Goal: Find specific page/section: Find specific page/section

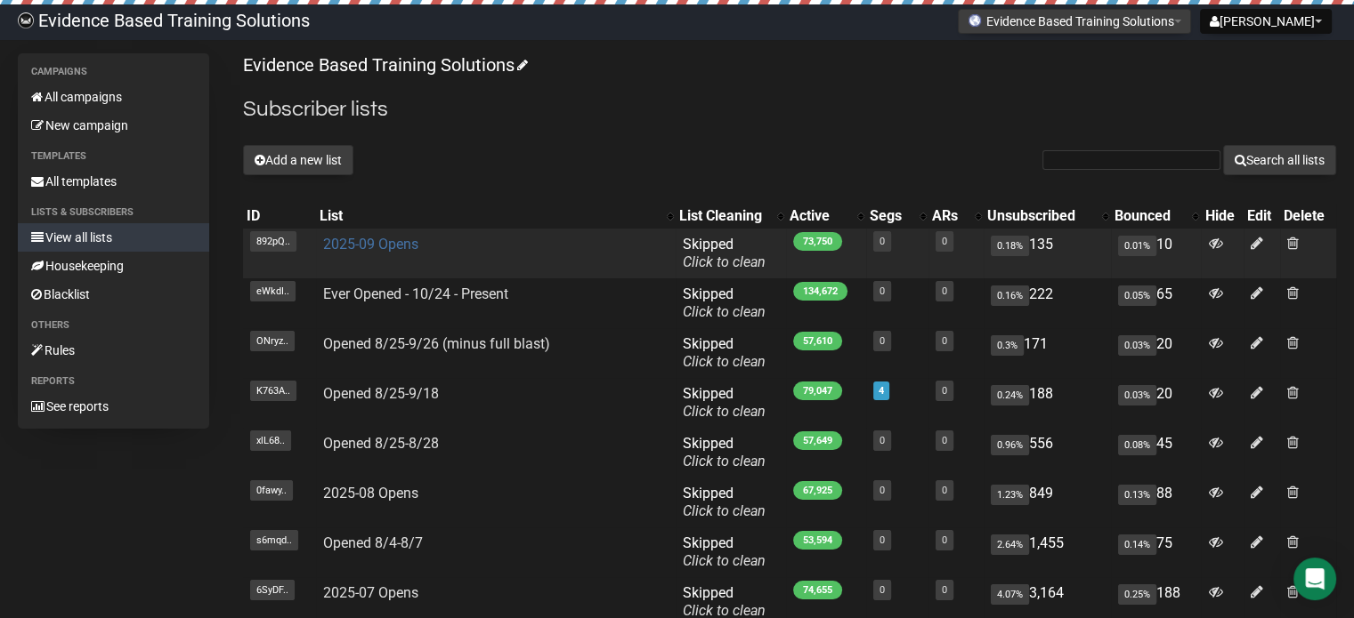
click at [368, 248] on link "2025-09 Opens" at bounding box center [370, 244] width 95 height 17
click at [350, 251] on link "2025-09 Opens" at bounding box center [370, 244] width 95 height 17
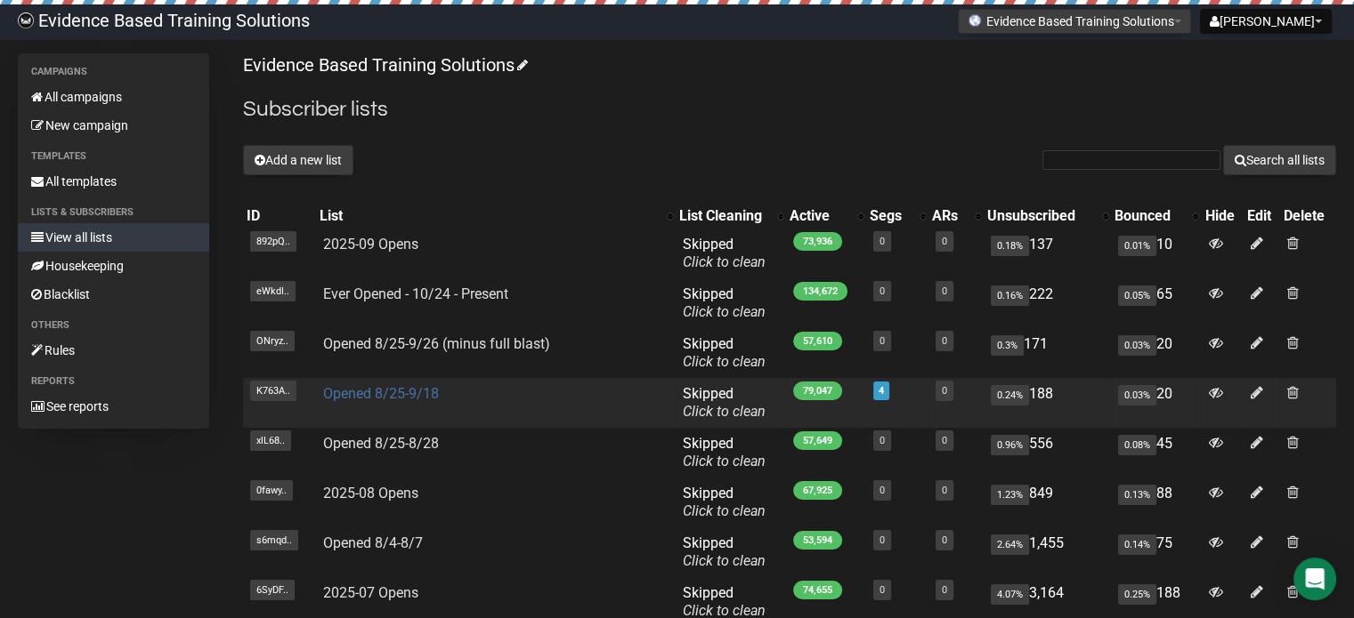
click at [400, 392] on link "Opened 8/25-9/18" at bounding box center [381, 393] width 116 height 17
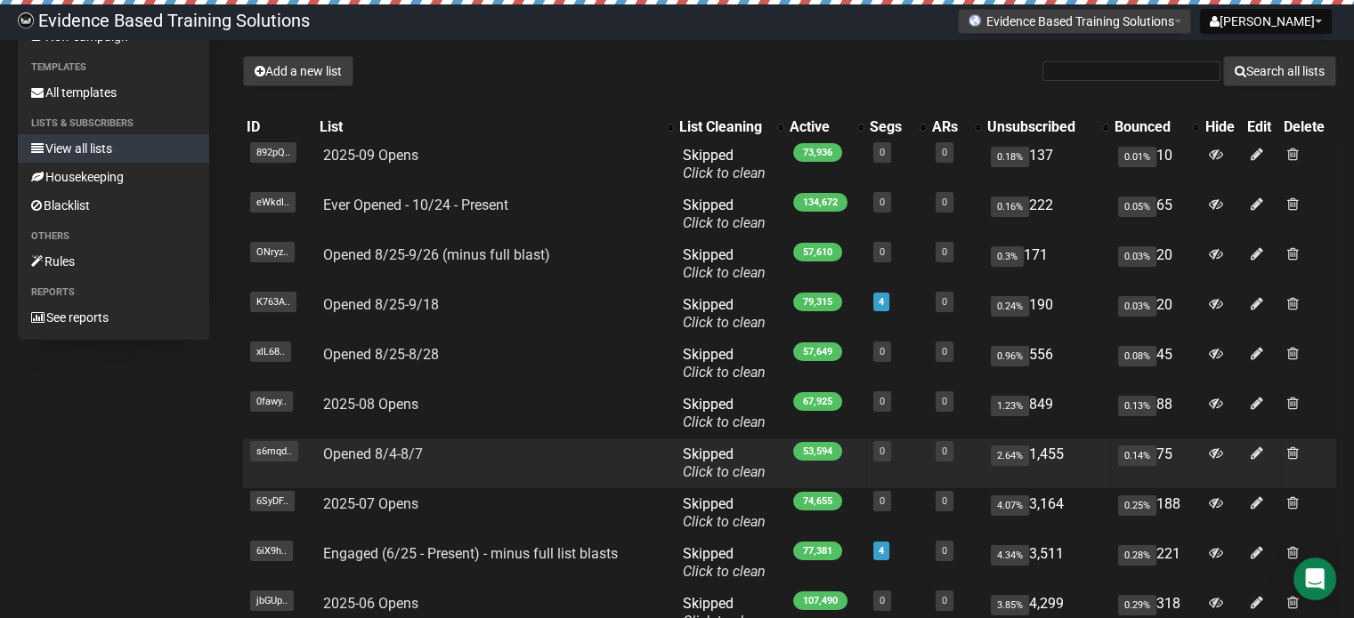
scroll to position [178, 0]
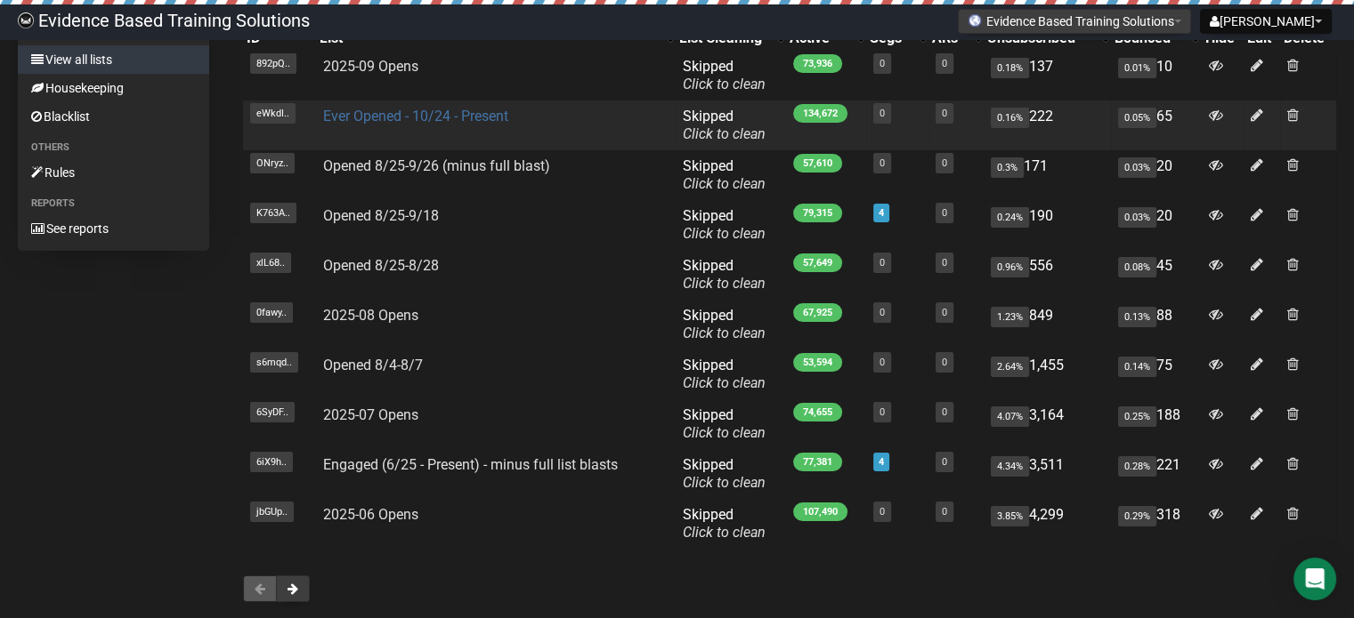
click at [457, 112] on link "Ever Opened - 10/24 - Present" at bounding box center [415, 116] width 185 height 17
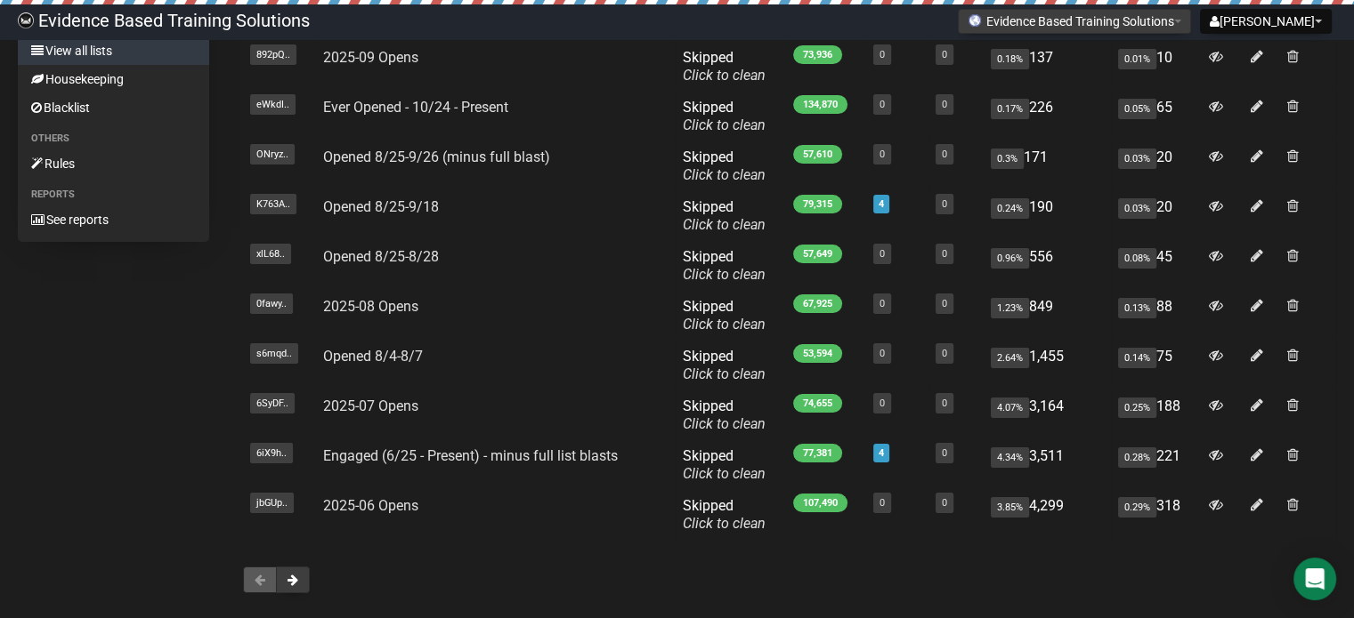
scroll to position [275, 0]
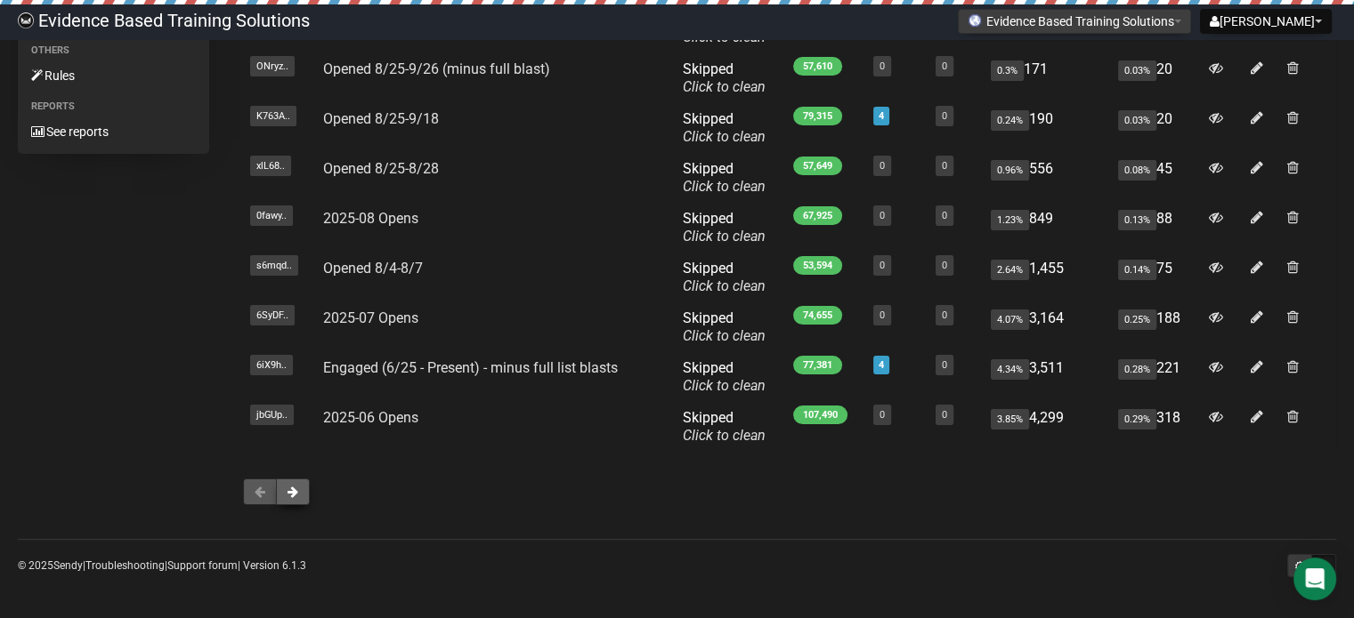
click at [298, 497] on button at bounding box center [293, 492] width 34 height 27
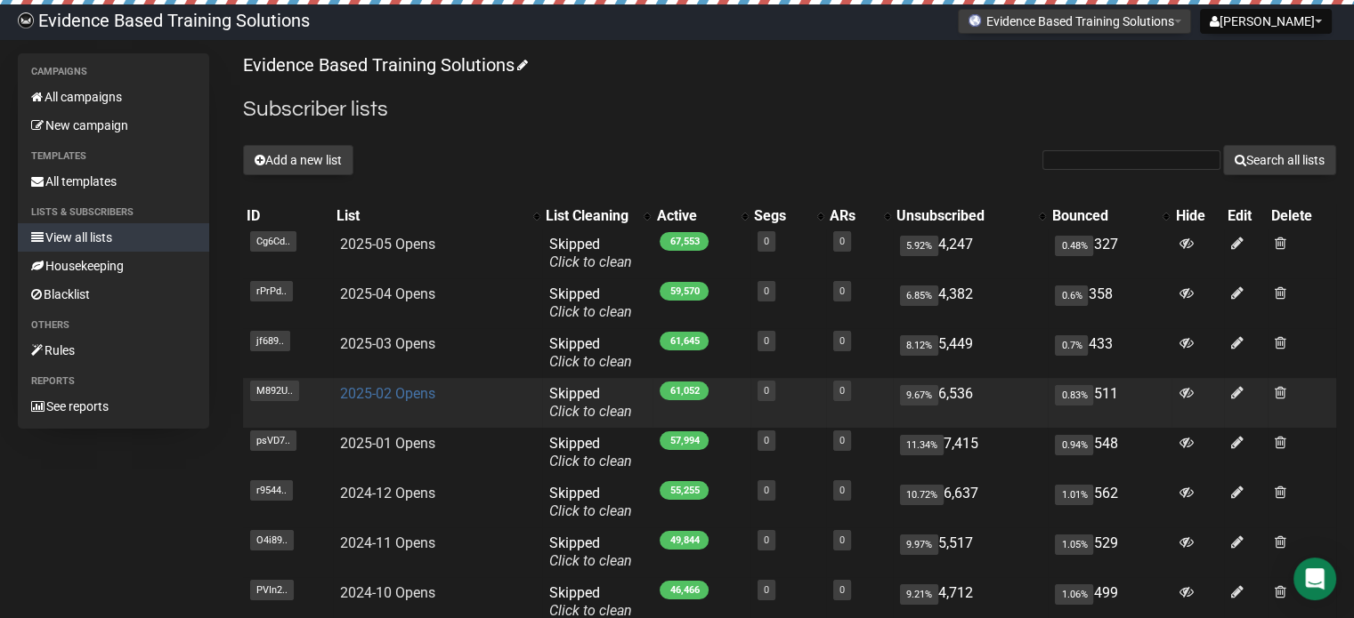
scroll to position [275, 0]
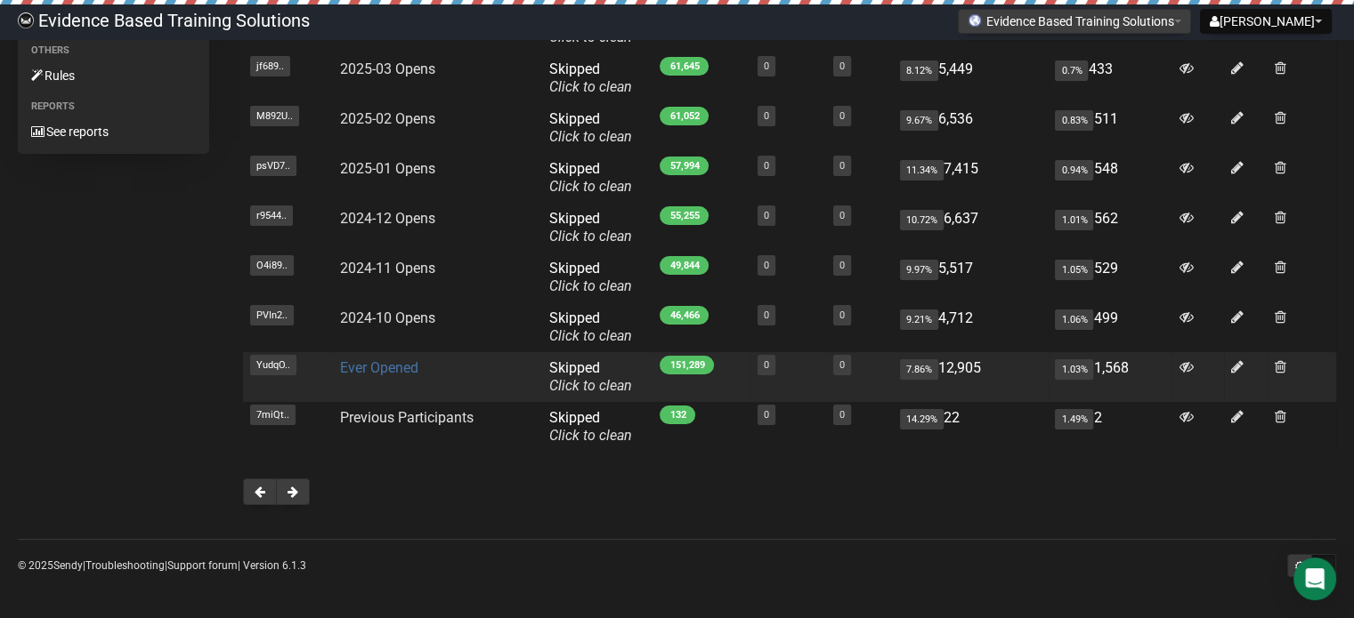
click at [374, 370] on link "Ever Opened" at bounding box center [379, 368] width 78 height 17
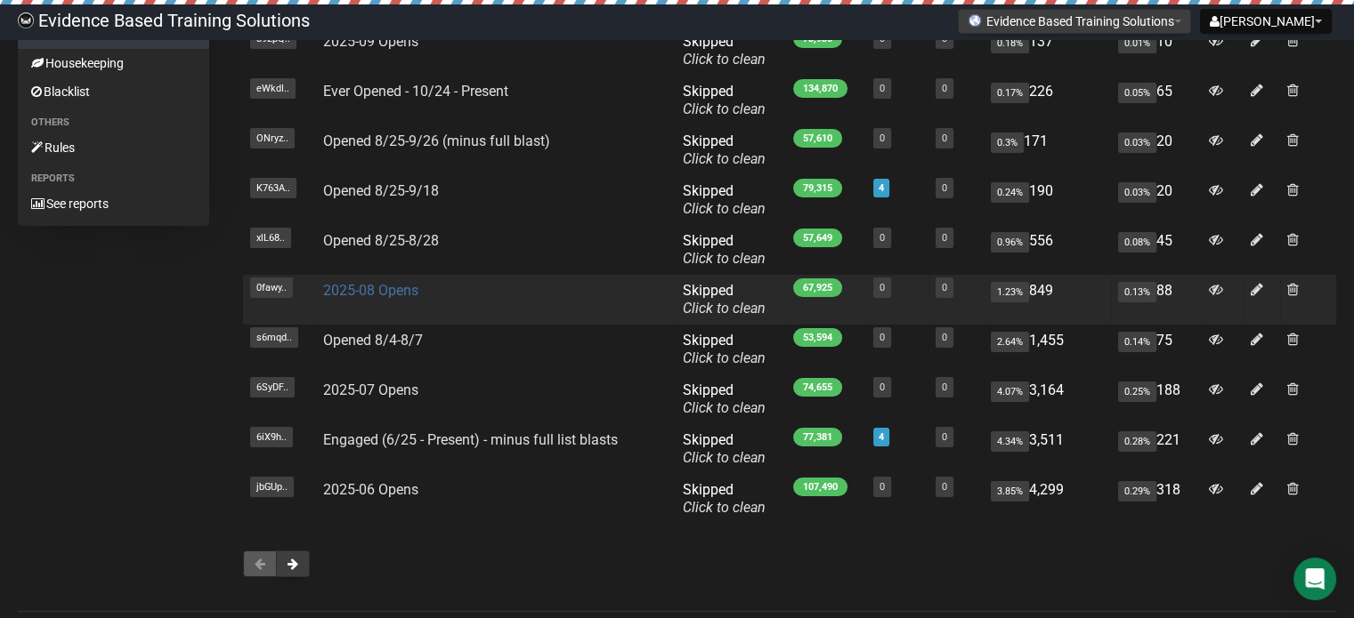
scroll to position [275, 0]
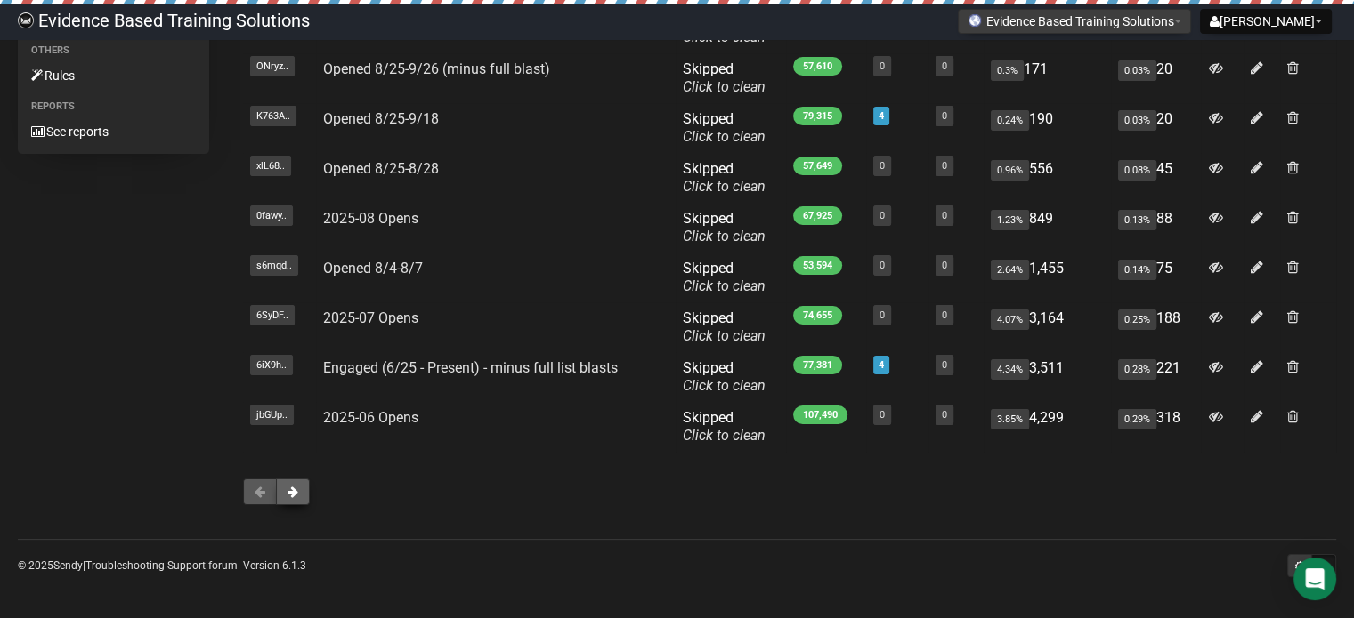
click at [299, 489] on button at bounding box center [293, 492] width 34 height 27
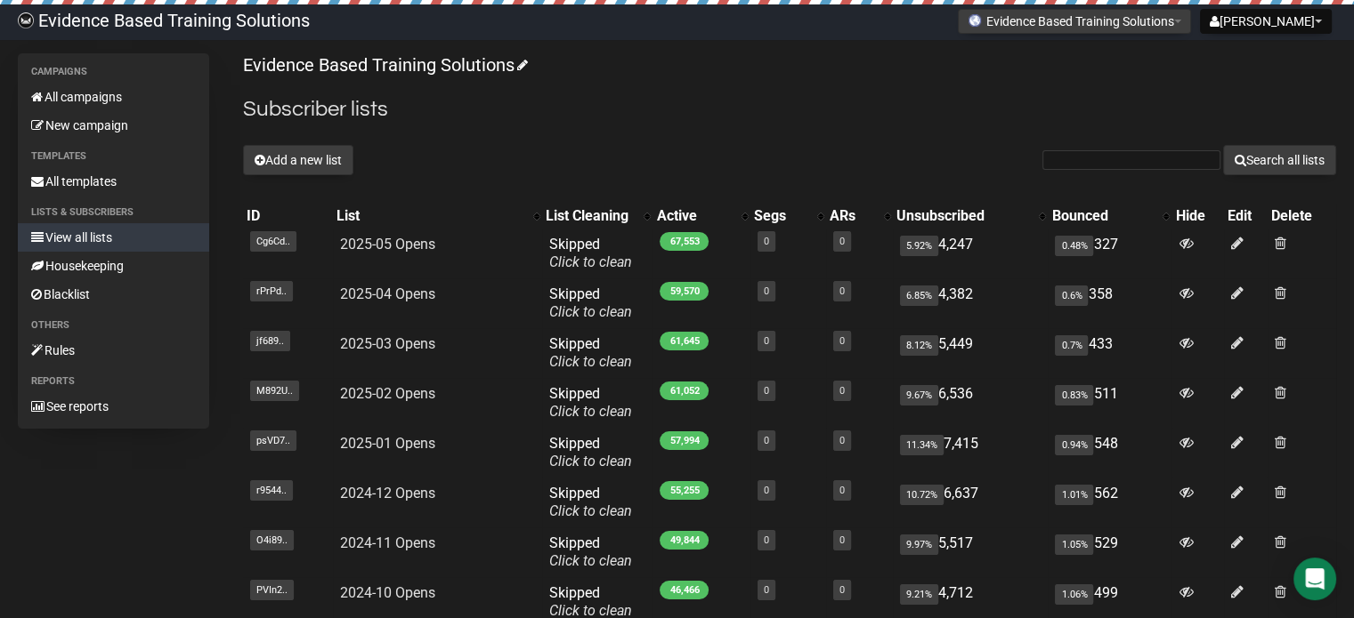
scroll to position [267, 0]
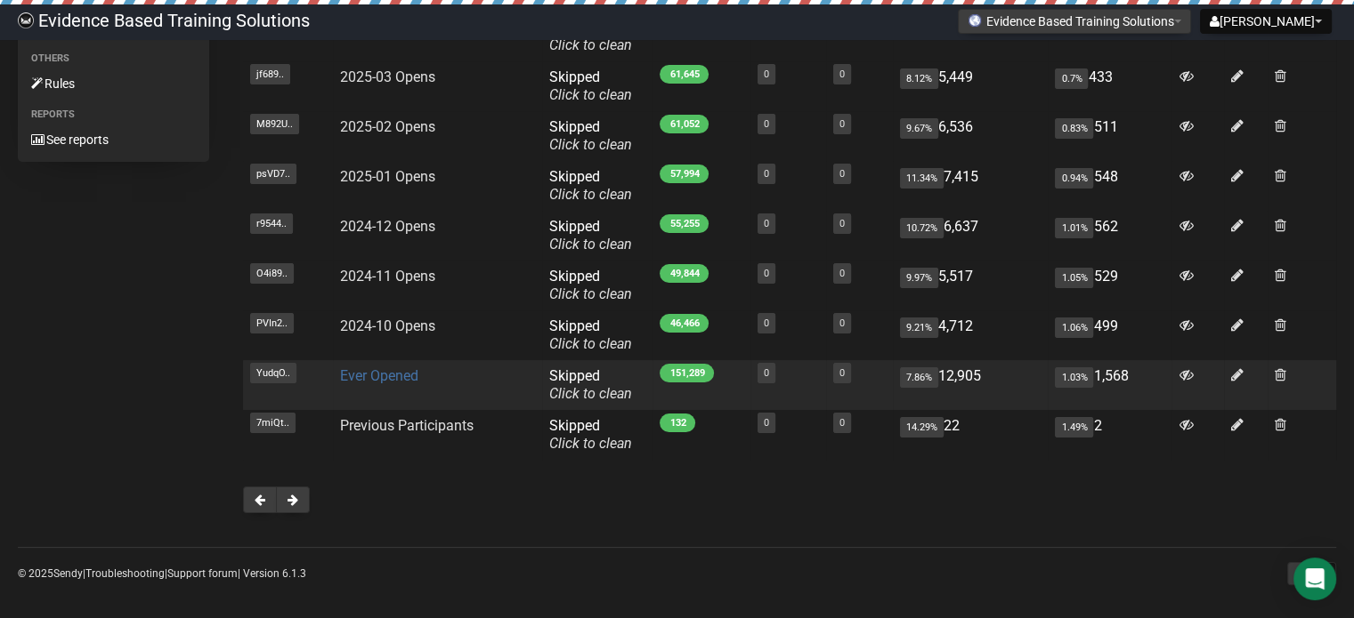
click at [392, 373] on link "Ever Opened" at bounding box center [379, 376] width 78 height 17
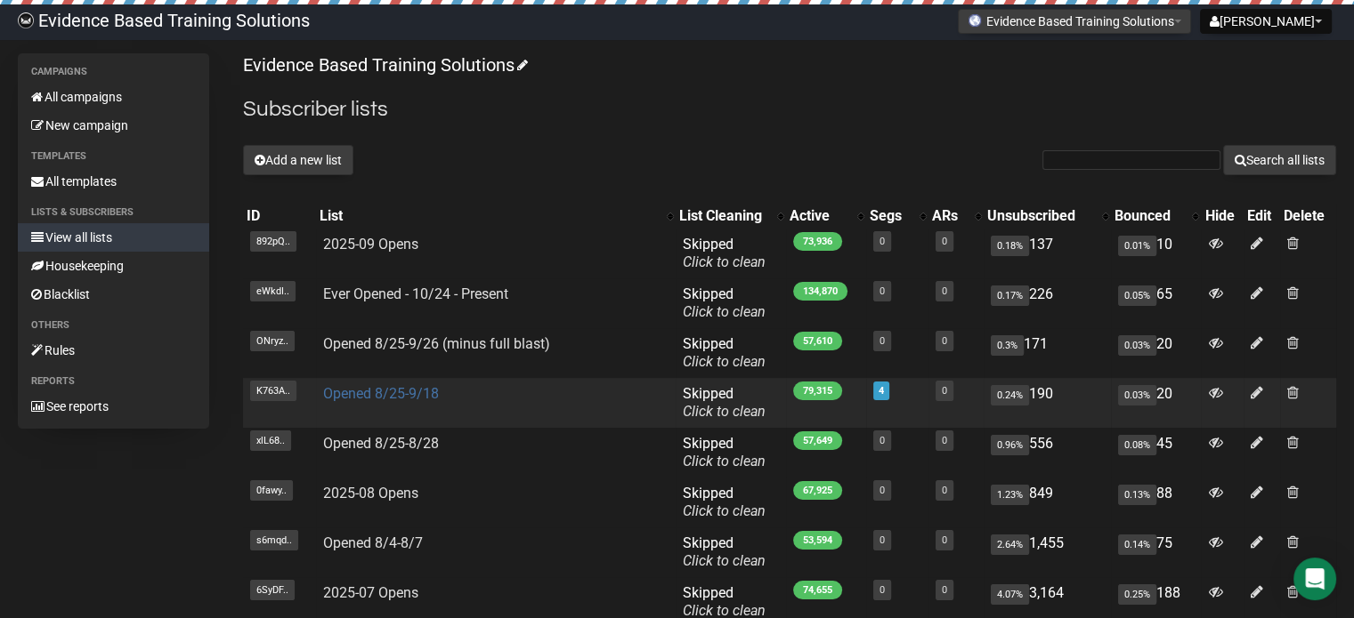
click at [397, 392] on link "Opened 8/25-9/18" at bounding box center [381, 393] width 116 height 17
